Goal: Transaction & Acquisition: Purchase product/service

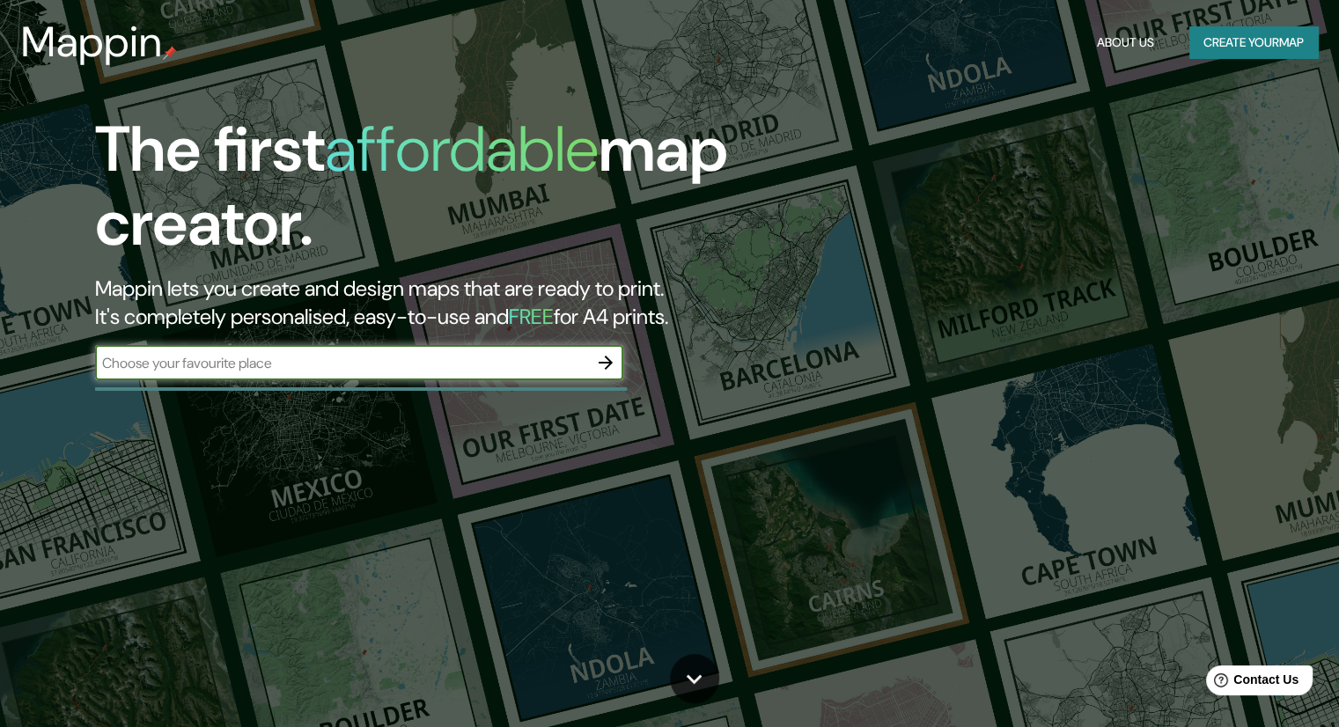
drag, startPoint x: 574, startPoint y: 356, endPoint x: 554, endPoint y: 357, distance: 20.3
click at [571, 356] on input "text" at bounding box center [341, 363] width 493 height 20
click at [527, 365] on input "text" at bounding box center [341, 363] width 493 height 20
type input "[GEOGRAPHIC_DATA]"
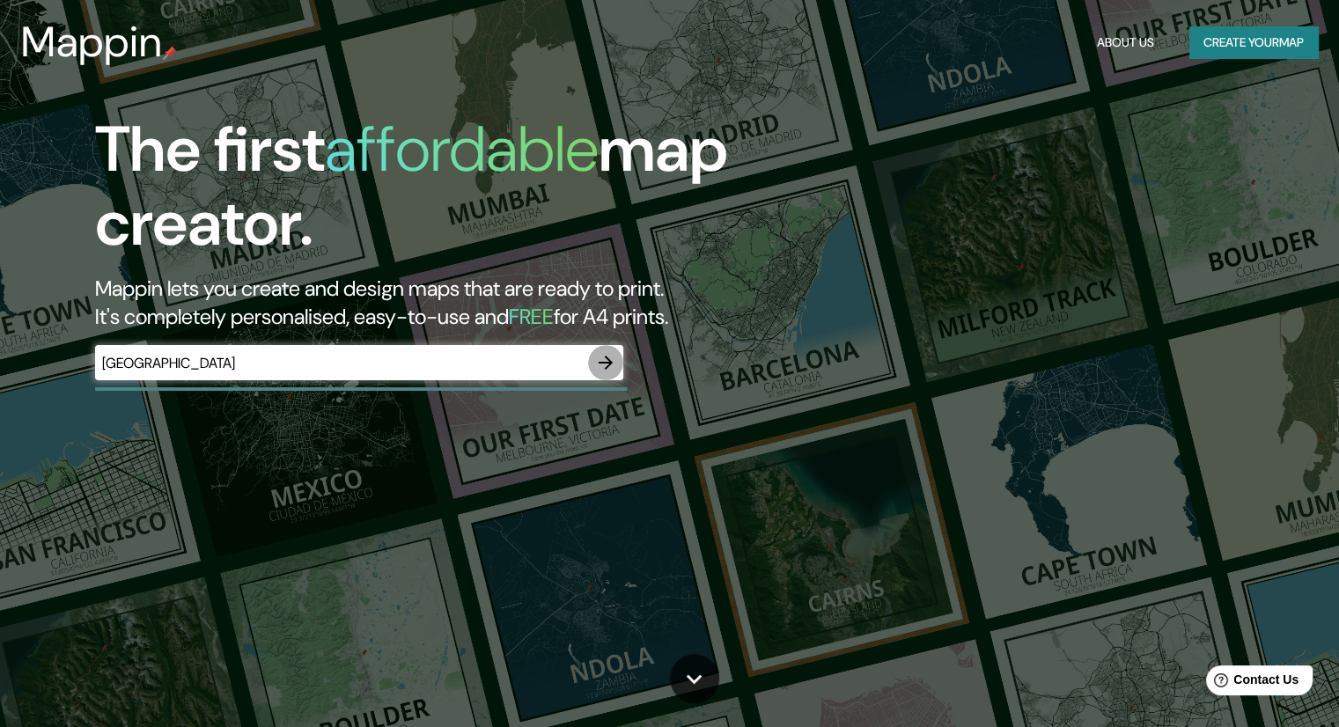
click at [605, 346] on button "button" at bounding box center [605, 362] width 35 height 35
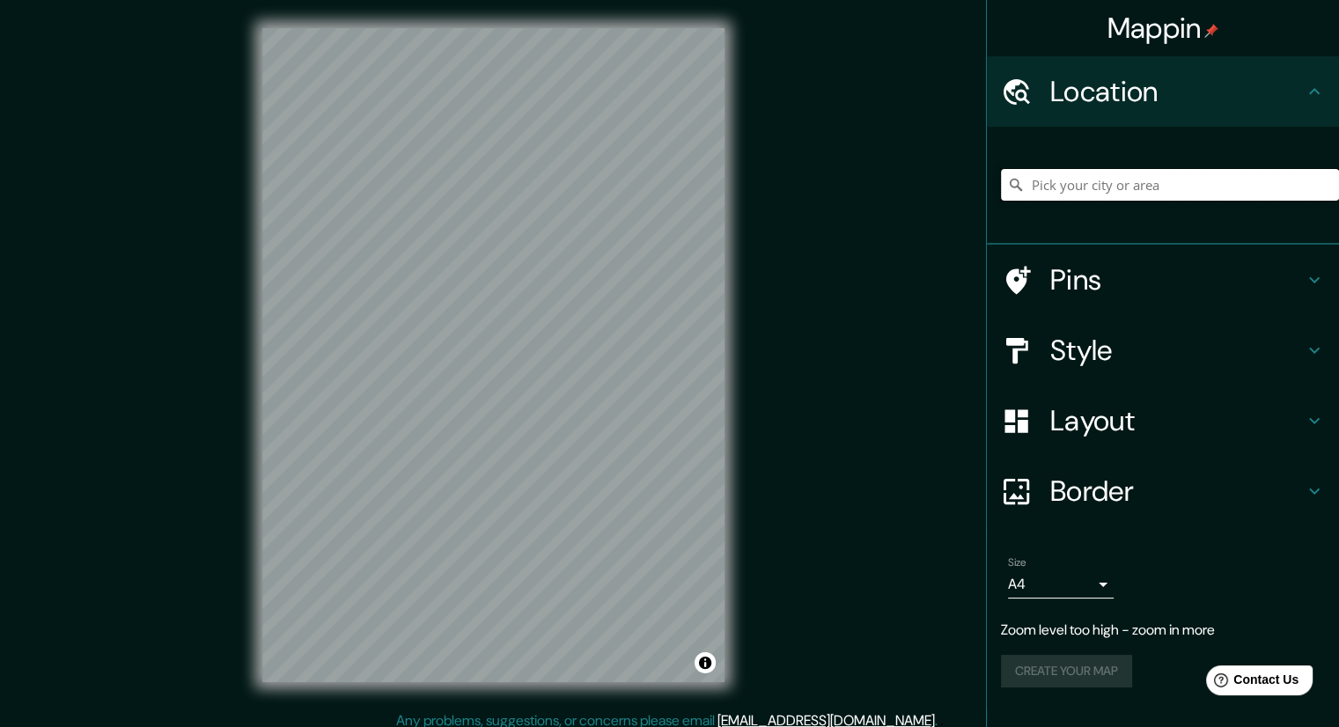
click at [1066, 182] on input "Pick your city or area" at bounding box center [1170, 185] width 338 height 32
click at [1108, 180] on input "San Martín" at bounding box center [1170, 185] width 338 height 32
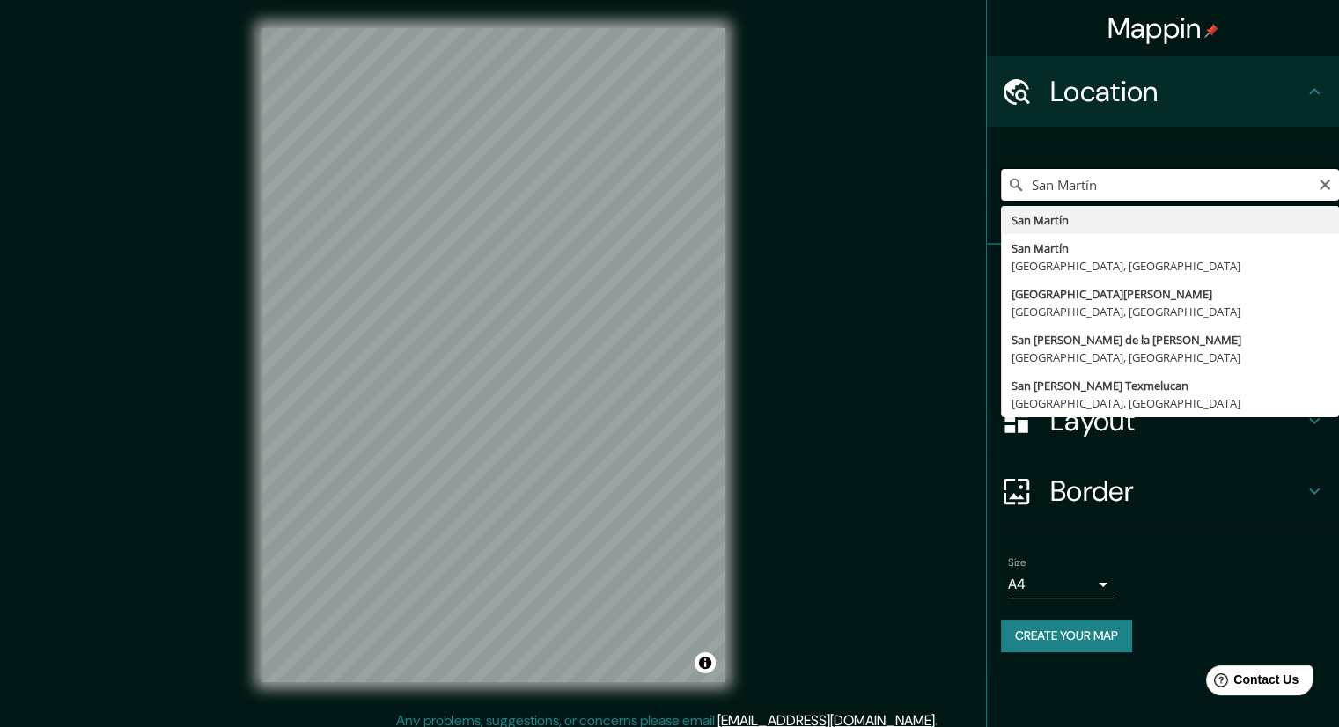
drag, startPoint x: 1105, startPoint y: 179, endPoint x: 1004, endPoint y: 213, distance: 106.1
type input "S"
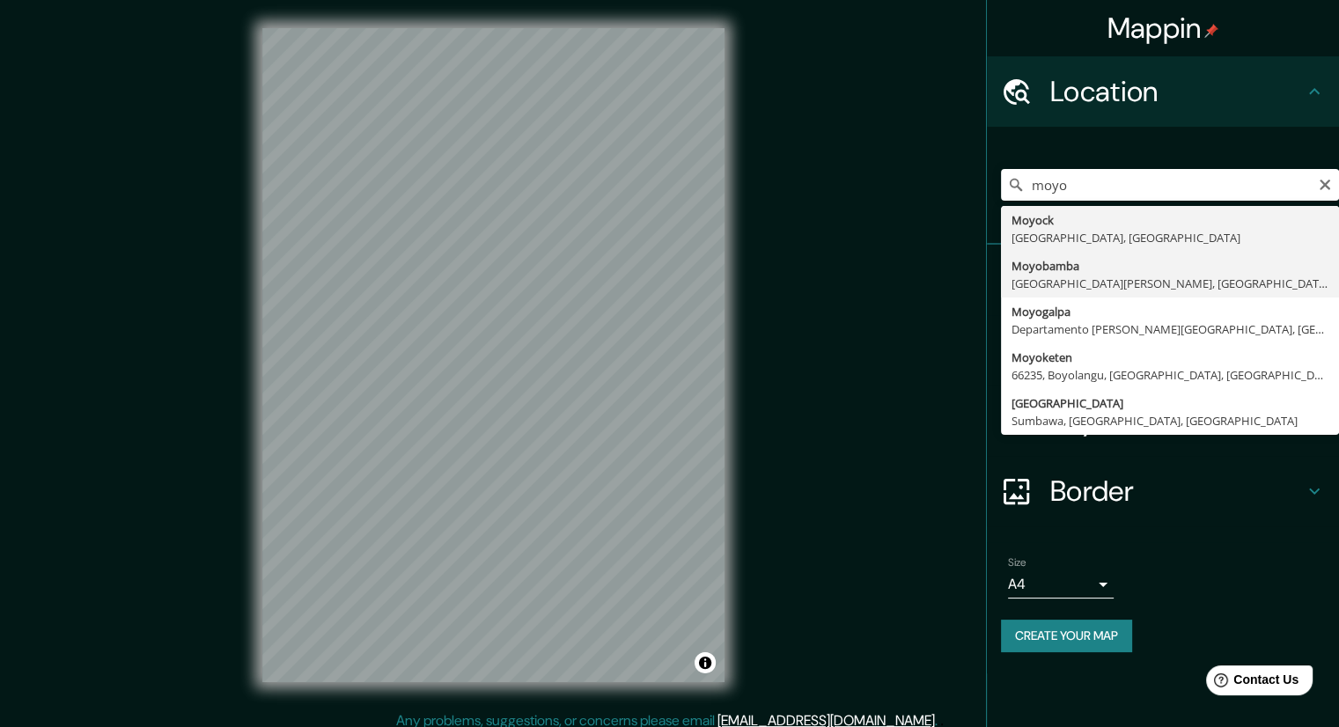
type input "Moyobamba, [GEOGRAPHIC_DATA][PERSON_NAME], [GEOGRAPHIC_DATA]"
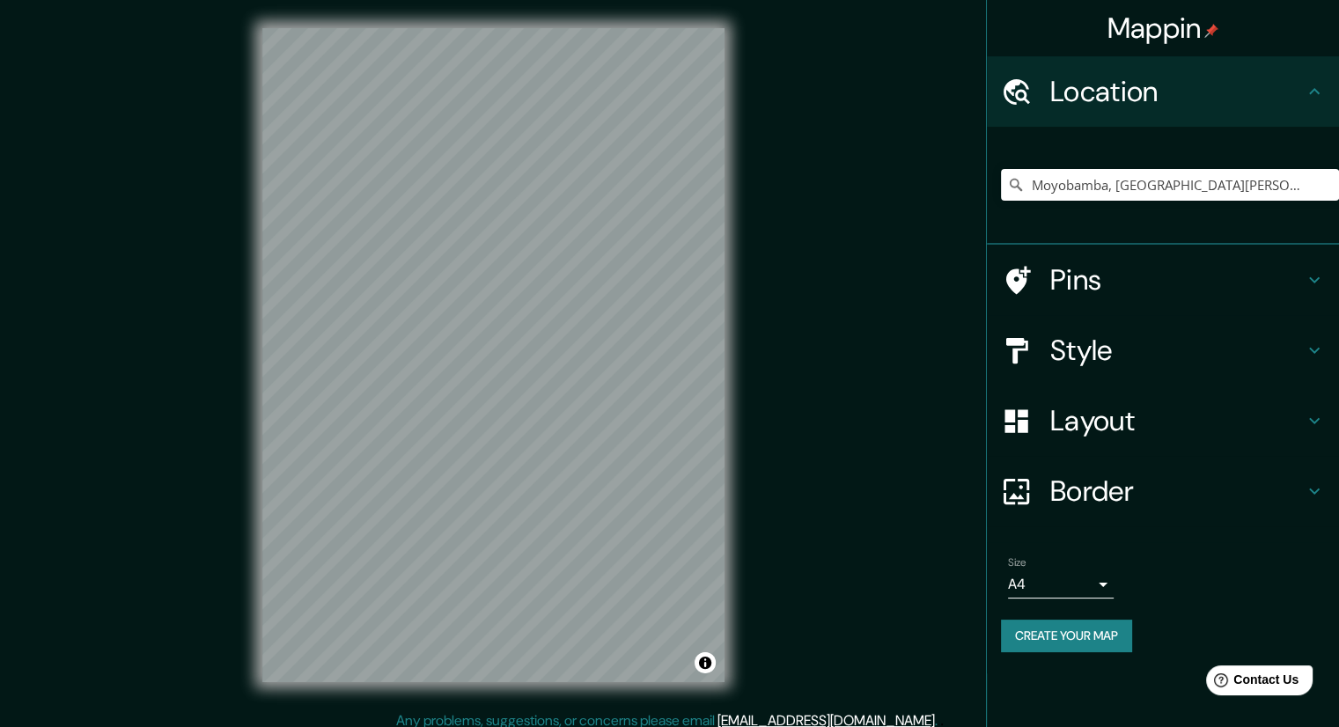
scroll to position [11, 0]
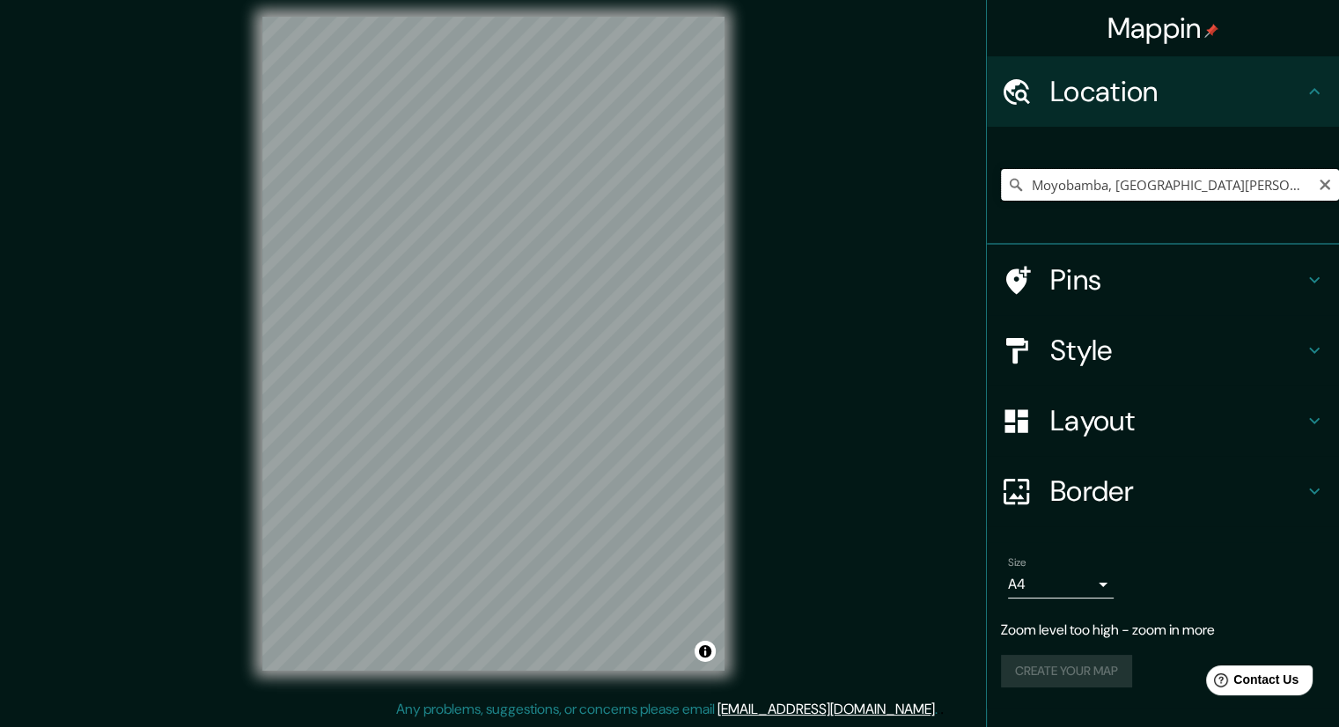
click at [1161, 182] on input "Moyobamba, [GEOGRAPHIC_DATA][PERSON_NAME], [GEOGRAPHIC_DATA]" at bounding box center [1170, 185] width 338 height 32
click at [1066, 170] on input "Moyobamba, [GEOGRAPHIC_DATA][PERSON_NAME], [GEOGRAPHIC_DATA]" at bounding box center [1170, 185] width 338 height 32
drag, startPoint x: 1025, startPoint y: 184, endPoint x: 1015, endPoint y: 180, distance: 11.1
click at [1017, 182] on div "Moyobamba, [GEOGRAPHIC_DATA][PERSON_NAME], [GEOGRAPHIC_DATA]" at bounding box center [1170, 185] width 338 height 32
click at [1013, 179] on icon at bounding box center [1016, 185] width 12 height 12
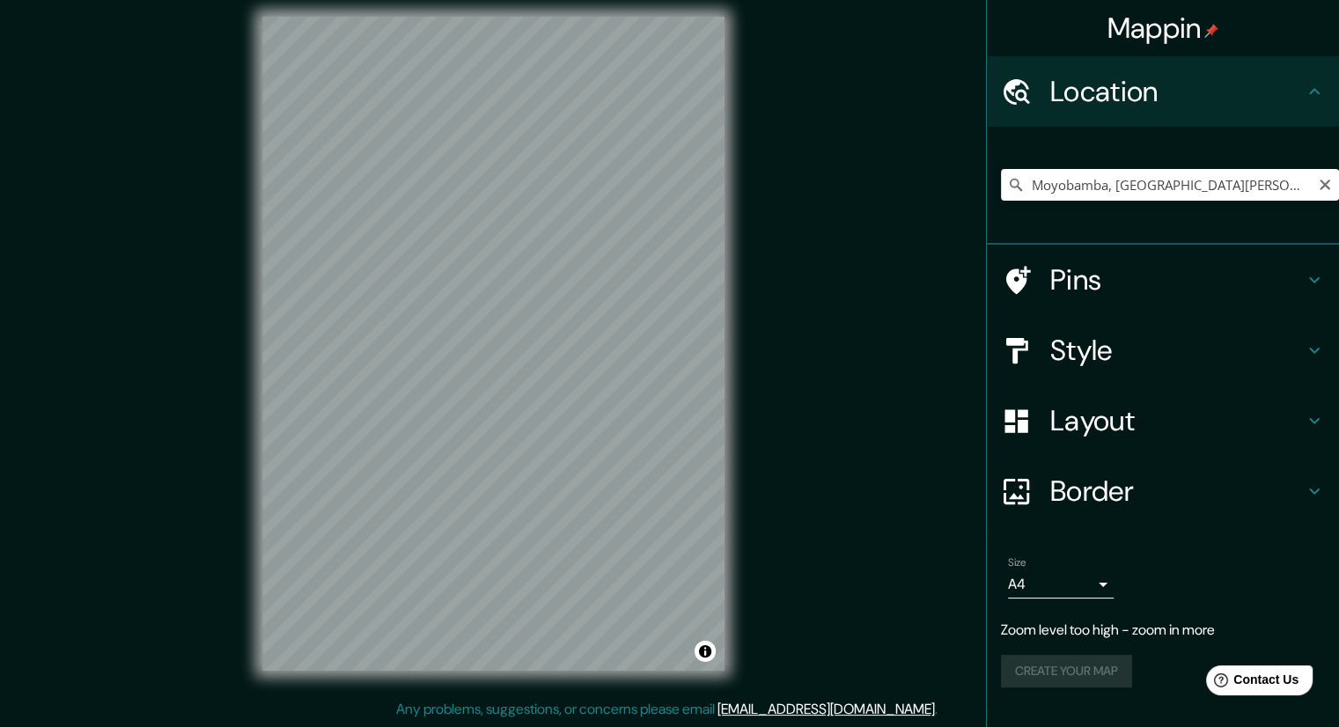
click at [1018, 188] on icon at bounding box center [1016, 185] width 12 height 12
copy ul "Pins Style Layout Border Choose a border. Hint : you can make layers of the fra…"
click at [1318, 187] on icon "Clear" at bounding box center [1325, 185] width 14 height 14
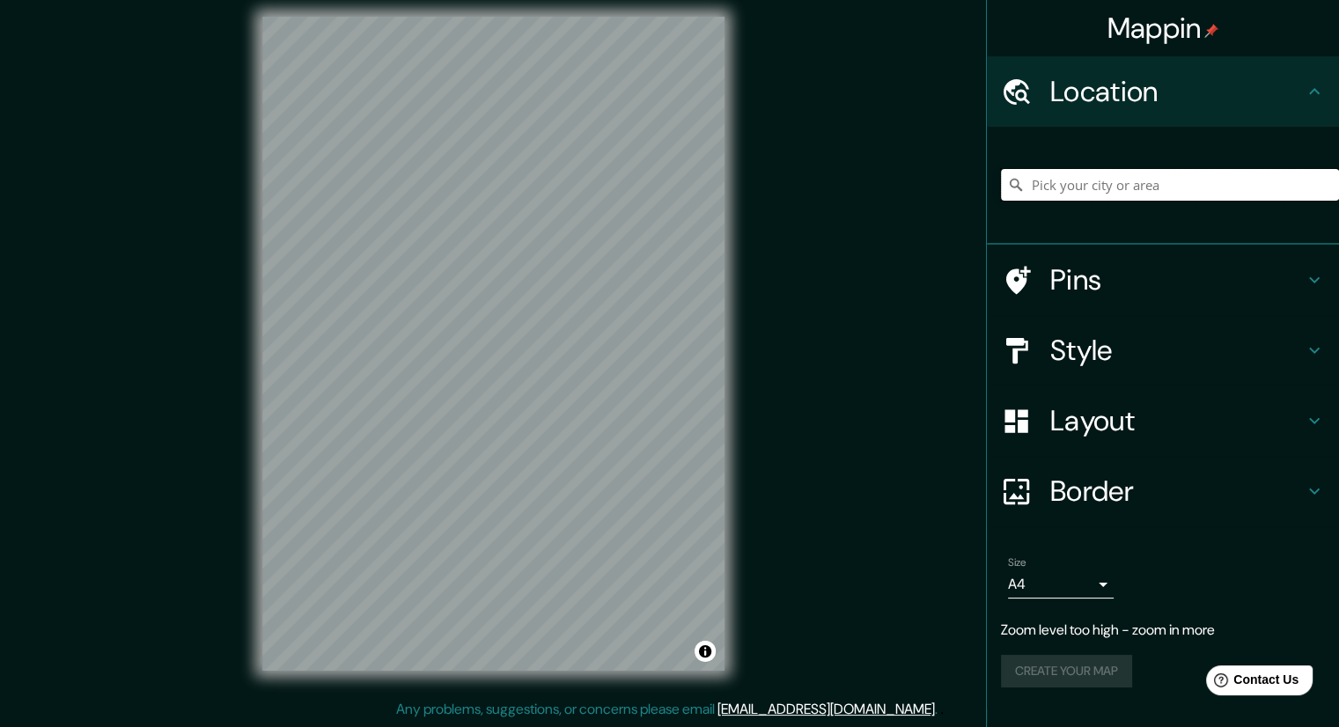
click at [1170, 173] on input "Pick your city or area" at bounding box center [1170, 185] width 338 height 32
paste input "Moyobamba, [GEOGRAPHIC_DATA][PERSON_NAME], [GEOGRAPHIC_DATA]"
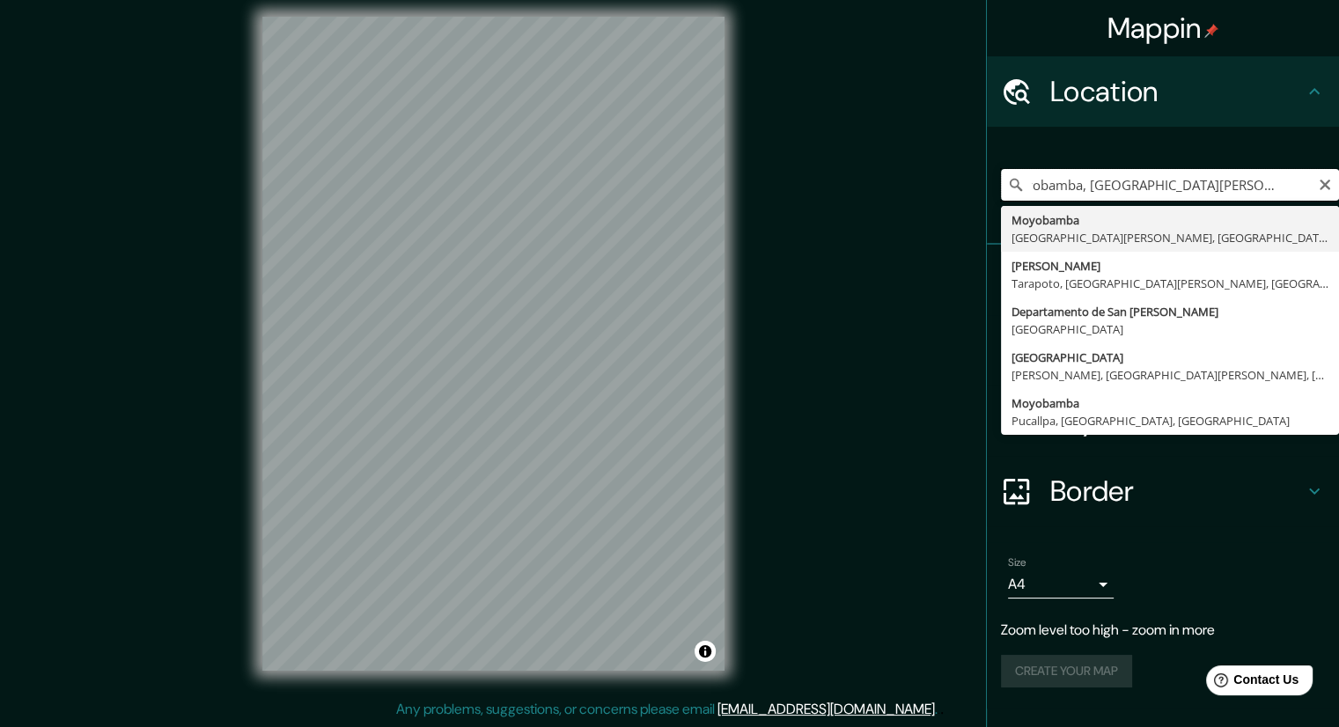
scroll to position [0, 0]
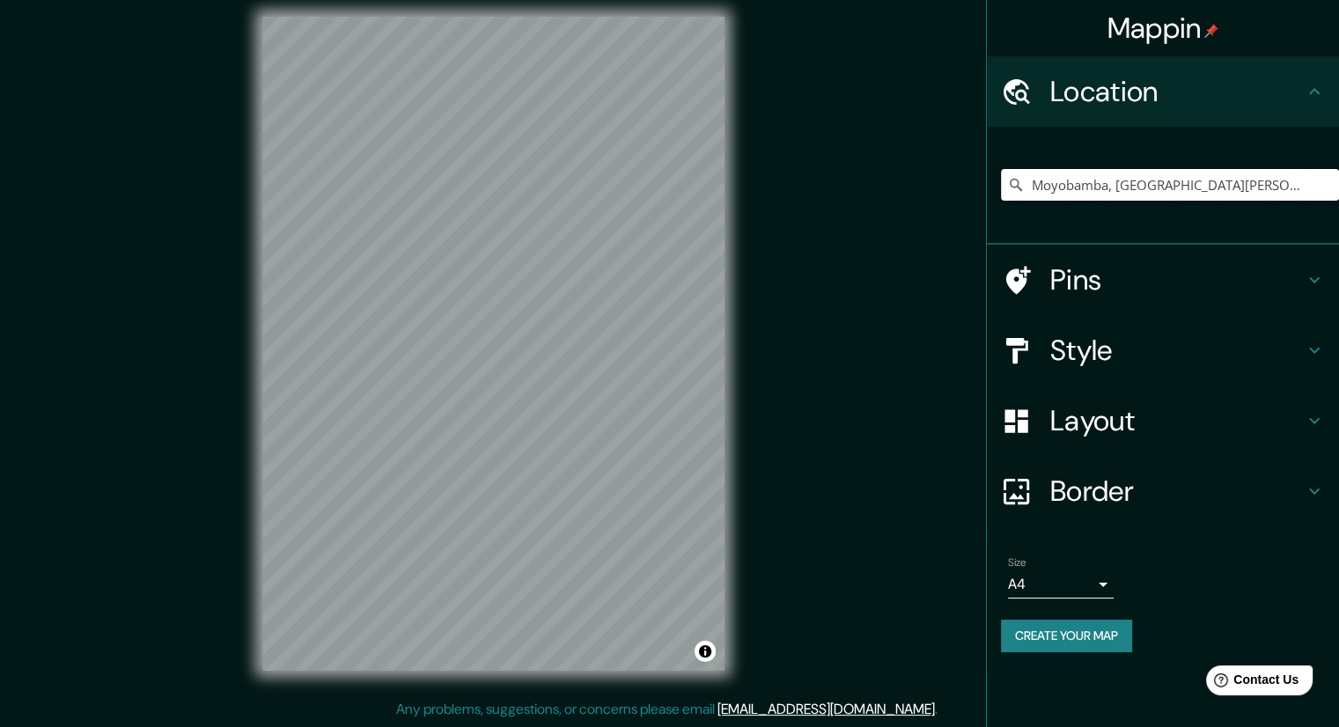
type input "Moyobamba, [GEOGRAPHIC_DATA][PERSON_NAME], [GEOGRAPHIC_DATA]"
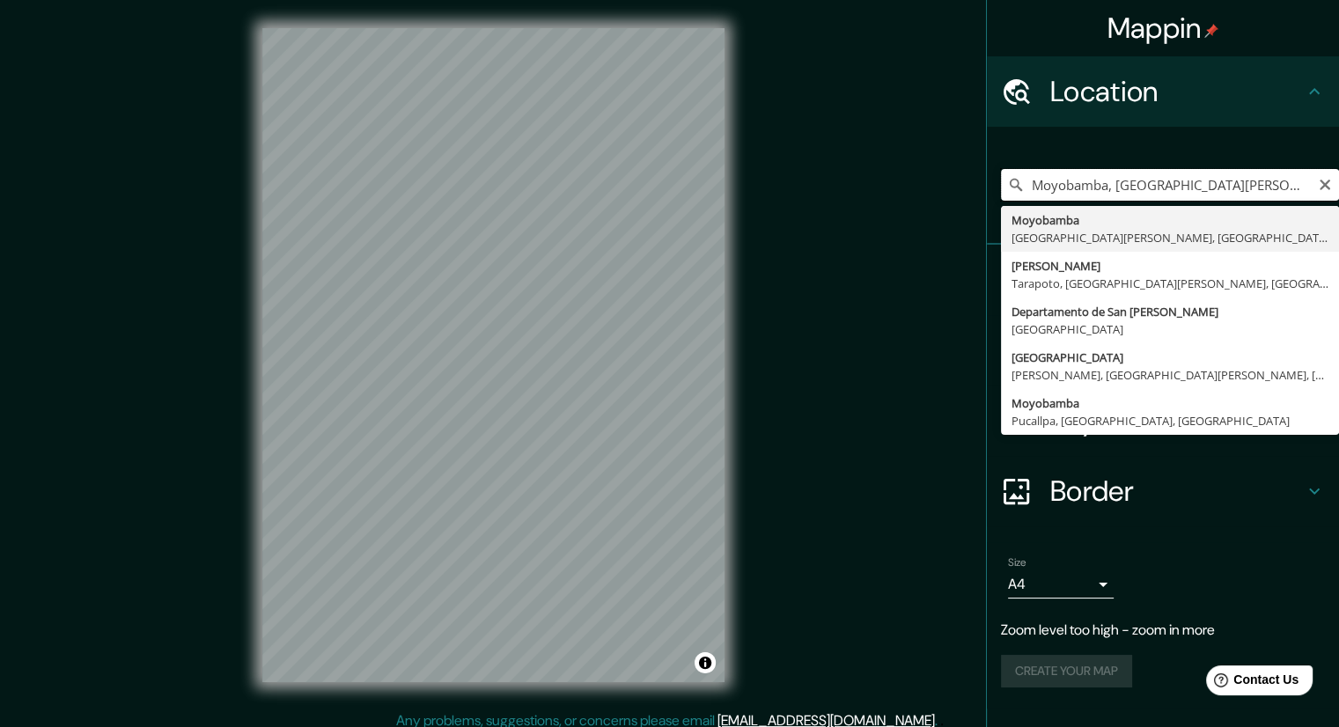
click at [1081, 188] on input "Moyobamba, [GEOGRAPHIC_DATA][PERSON_NAME], [GEOGRAPHIC_DATA]" at bounding box center [1170, 185] width 338 height 32
click at [1077, 191] on input "Moyobamba, [GEOGRAPHIC_DATA][PERSON_NAME], [GEOGRAPHIC_DATA]" at bounding box center [1170, 185] width 338 height 32
click at [1075, 191] on input "Moyobamba, [GEOGRAPHIC_DATA][PERSON_NAME], [GEOGRAPHIC_DATA]" at bounding box center [1170, 185] width 338 height 32
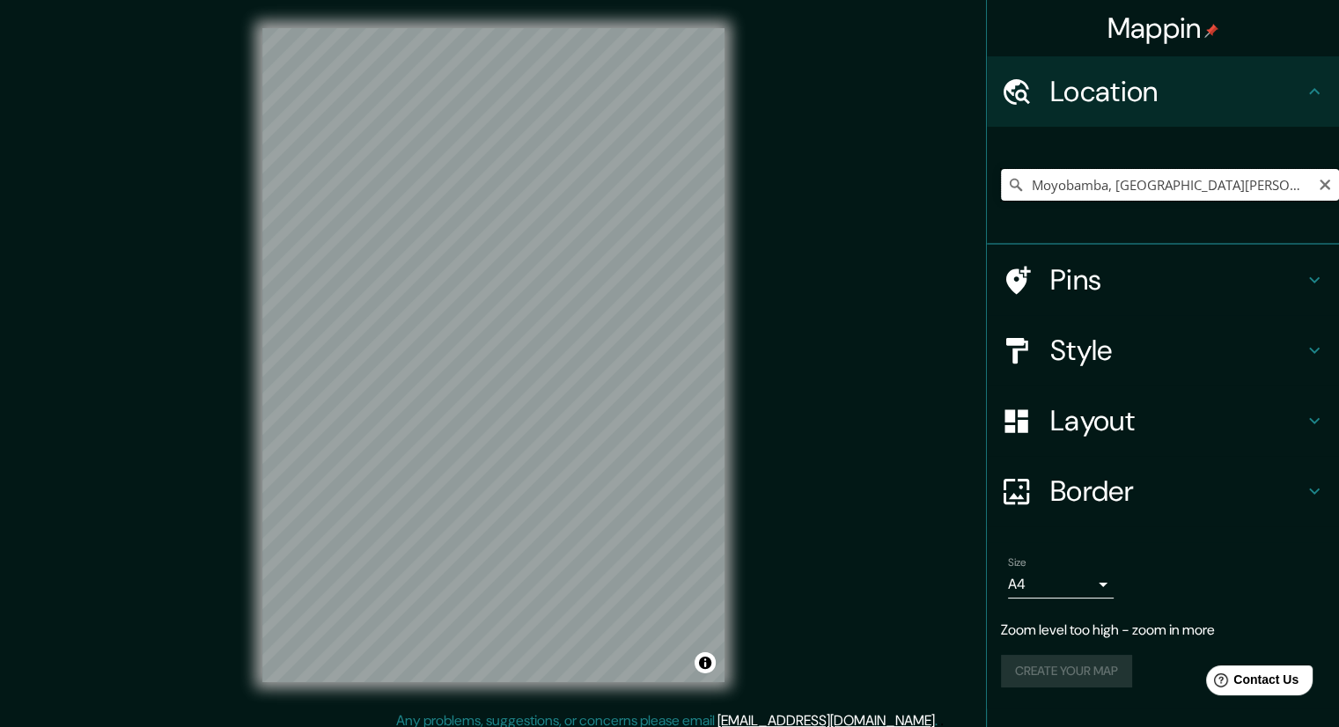
click at [1200, 185] on input "Moyobamba, [GEOGRAPHIC_DATA][PERSON_NAME], [GEOGRAPHIC_DATA]" at bounding box center [1170, 185] width 338 height 32
click at [1084, 186] on input "Pick your city or area" at bounding box center [1170, 185] width 338 height 32
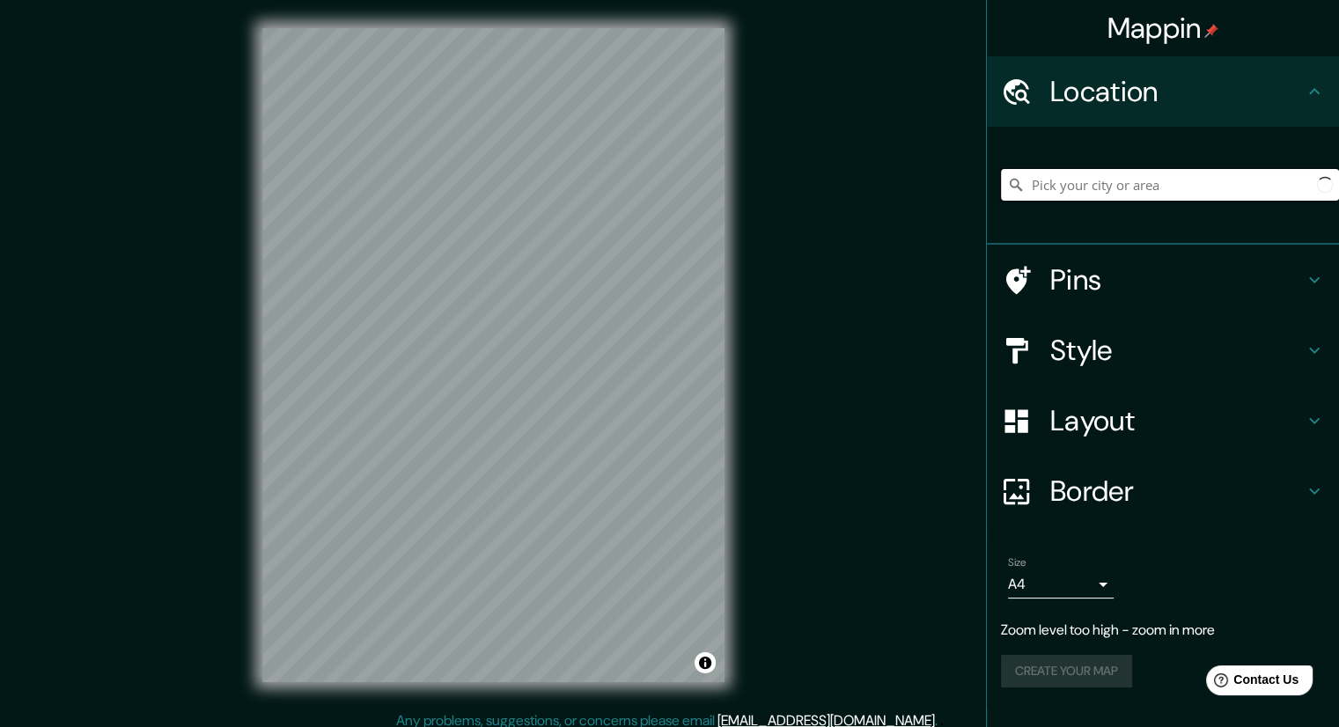
paste input "Moyobamba, [GEOGRAPHIC_DATA][PERSON_NAME], [GEOGRAPHIC_DATA]"
type input "Moyobamba, [GEOGRAPHIC_DATA][PERSON_NAME], [GEOGRAPHIC_DATA]"
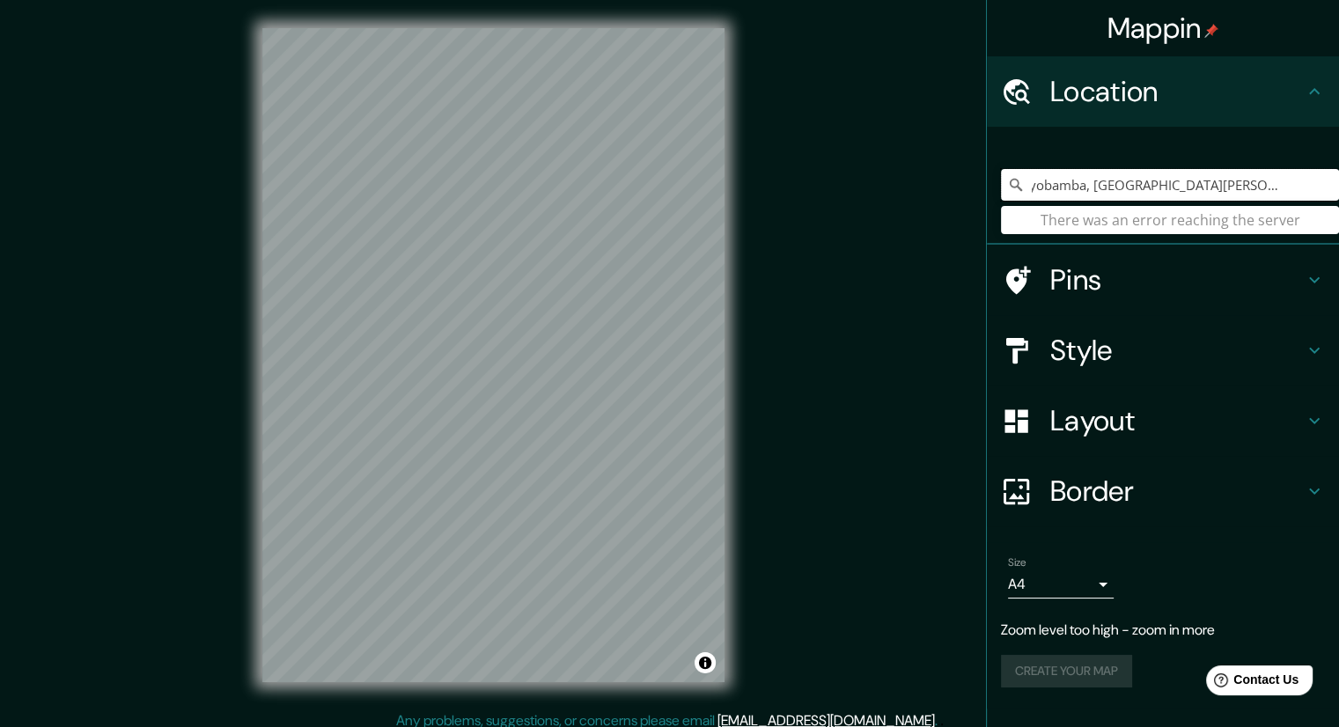
click at [1047, 188] on input "Moyobamba, [GEOGRAPHIC_DATA][PERSON_NAME], [GEOGRAPHIC_DATA]" at bounding box center [1170, 185] width 338 height 32
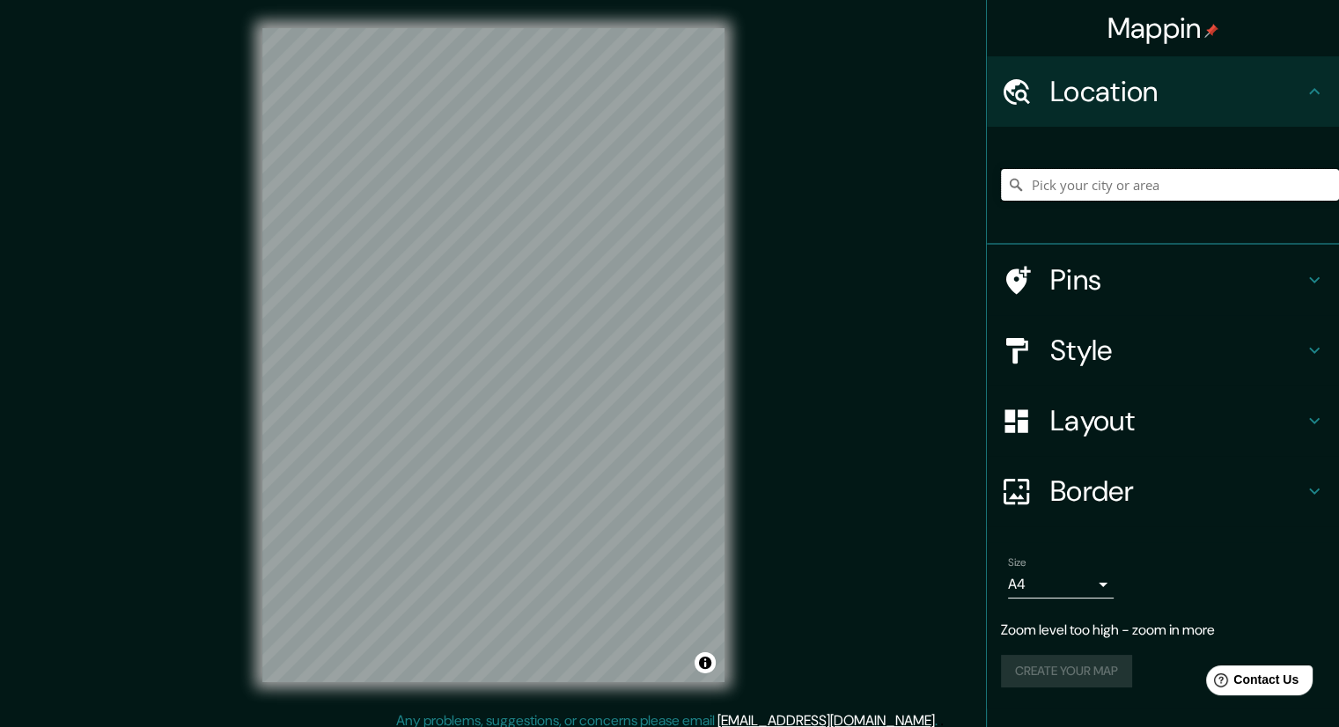
paste input "Moyobamba, [GEOGRAPHIC_DATA][PERSON_NAME], [GEOGRAPHIC_DATA]"
type input "Moyobamba, [GEOGRAPHIC_DATA][PERSON_NAME], [GEOGRAPHIC_DATA]"
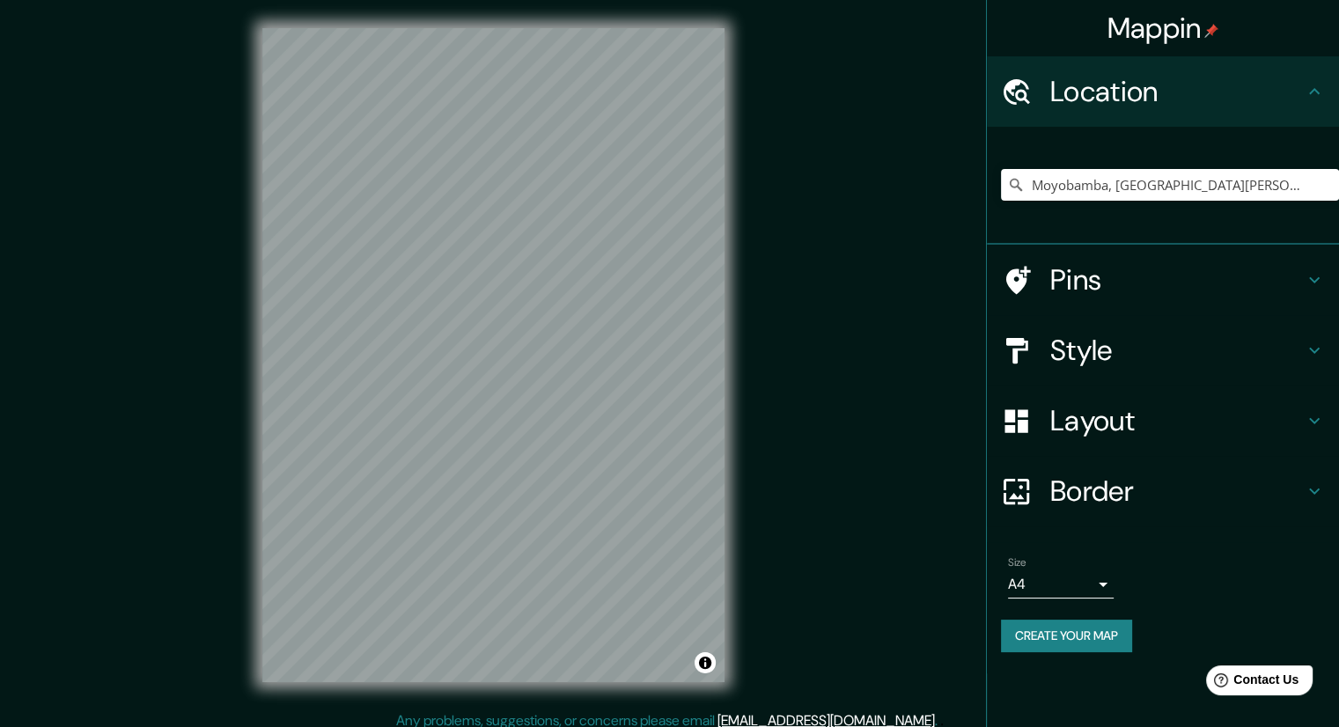
click at [1066, 633] on button "Create your map" at bounding box center [1066, 636] width 131 height 33
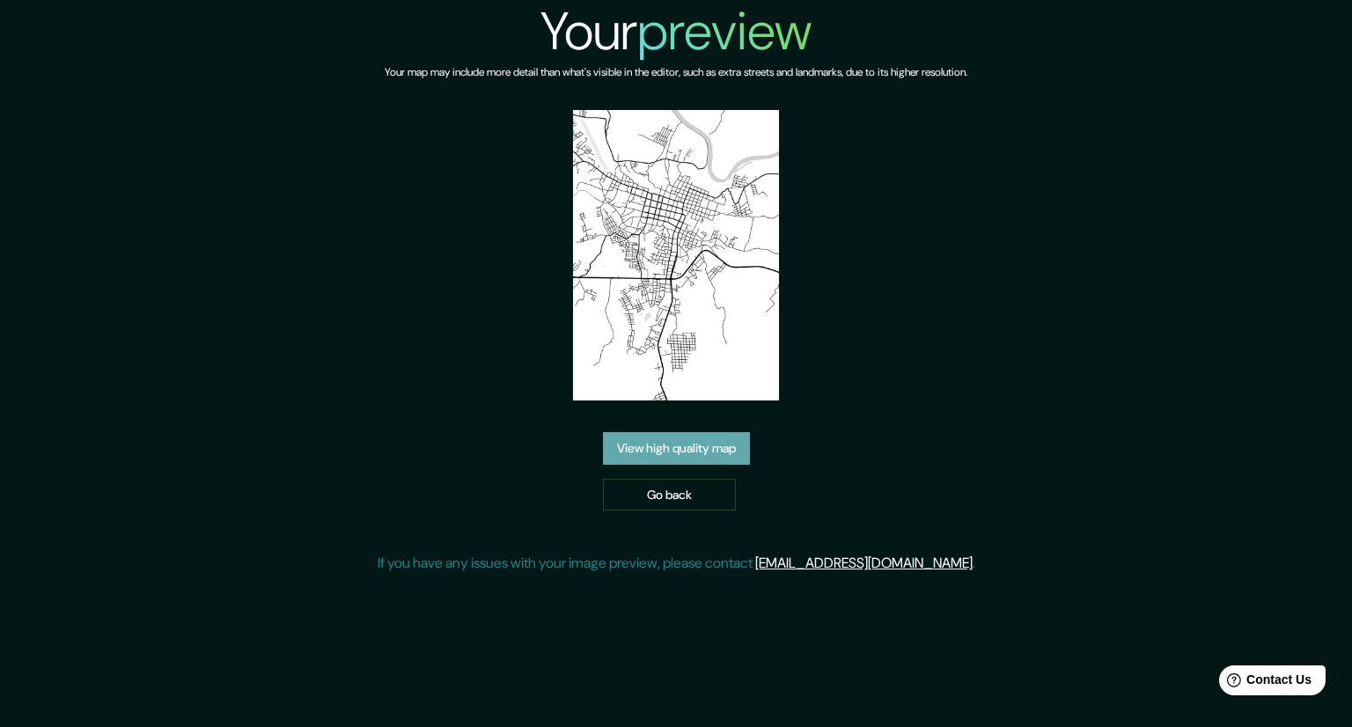
click at [677, 449] on link "View high quality map" at bounding box center [676, 448] width 147 height 33
